Goal: Information Seeking & Learning: Learn about a topic

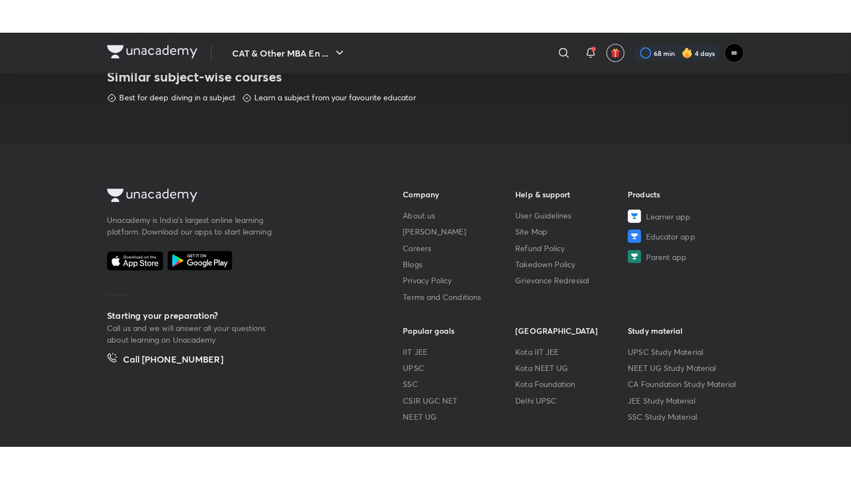
scroll to position [575, 0]
